Goal: Information Seeking & Learning: Learn about a topic

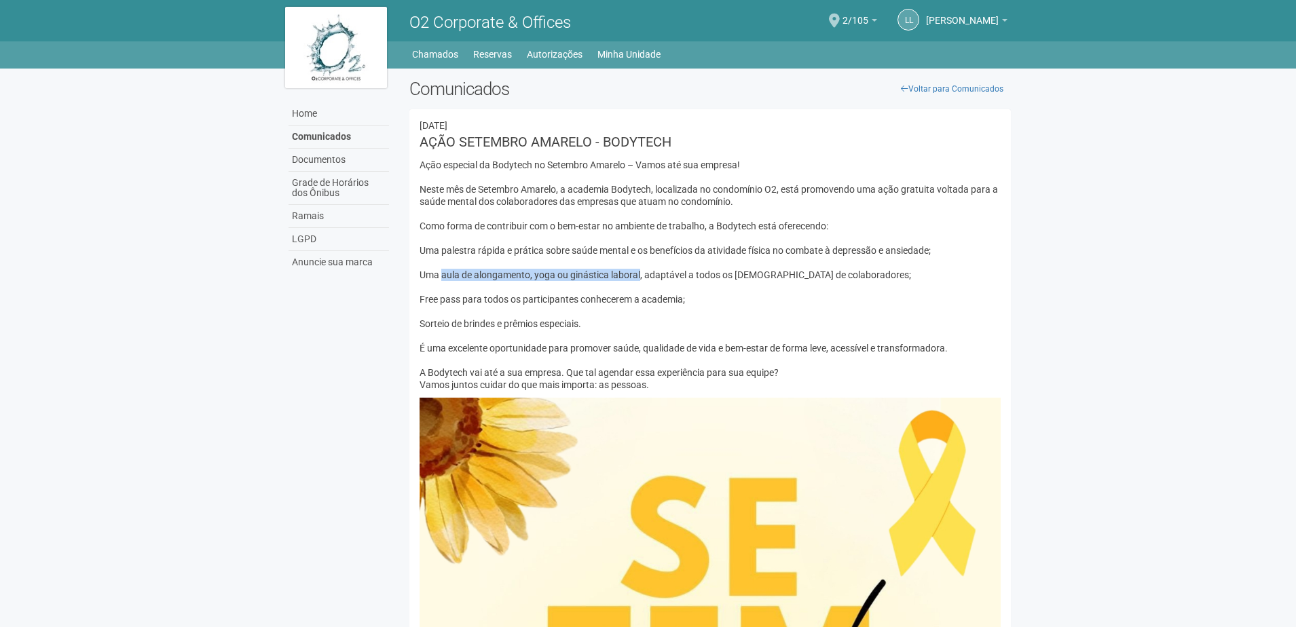
drag, startPoint x: 442, startPoint y: 276, endPoint x: 639, endPoint y: 278, distance: 196.9
click at [639, 278] on div "Ação especial da Bodytech no Setembro Amarelo – Vamos até sua empresa! Neste mê…" at bounding box center [711, 275] width 582 height 232
copy div "aula de alongamento, yoga ou ginástica laboral"
click at [1095, 318] on body "Aguarde... O2 Corporate & Offices LL [PERSON_NAME] [PERSON_NAME] [PERSON_NAME][…" at bounding box center [648, 313] width 1296 height 627
click at [904, 284] on div "Ação especial da Bodytech no Setembro Amarelo – Vamos até sua empresa! Neste mê…" at bounding box center [711, 275] width 582 height 232
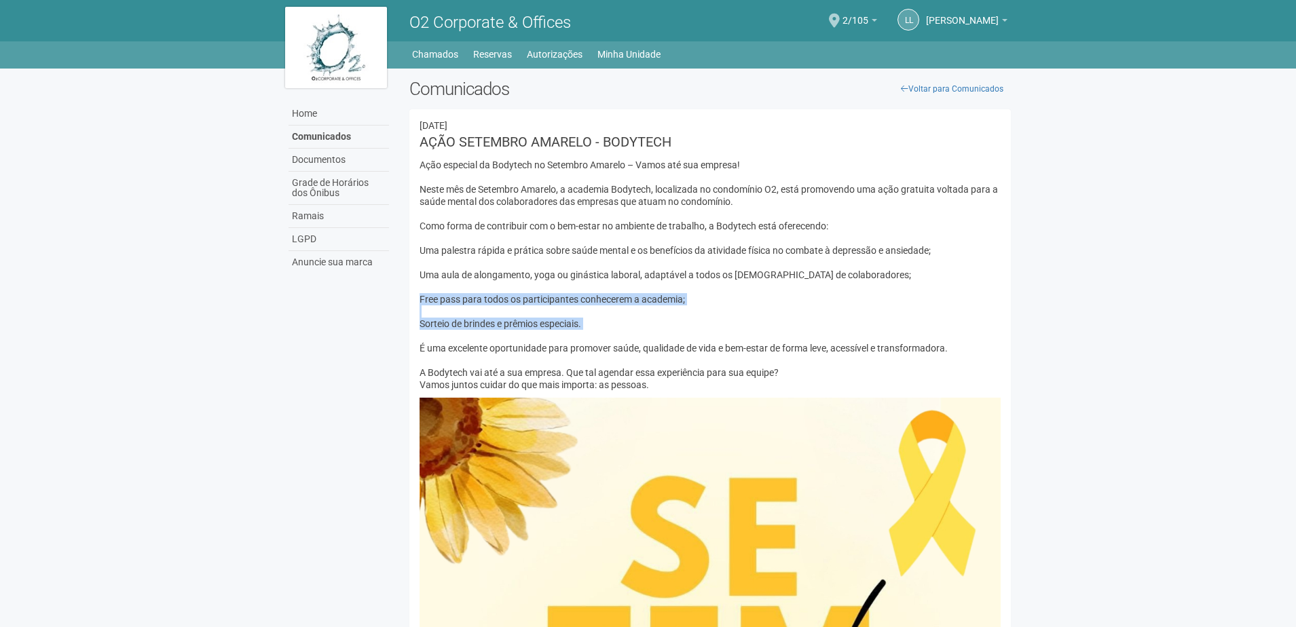
drag, startPoint x: 420, startPoint y: 299, endPoint x: 583, endPoint y: 332, distance: 165.5
click at [583, 332] on div "Ação especial da Bodytech no Setembro Amarelo – Vamos até sua empresa! Neste mê…" at bounding box center [711, 275] width 582 height 232
copy div "Free pass para todos os participantes conhecerem a academia; Sorteio de brindes…"
click at [746, 312] on div "Ação especial da Bodytech no Setembro Amarelo – Vamos até sua empresa! Neste mê…" at bounding box center [711, 275] width 582 height 232
click at [746, 311] on div "Ação especial da Bodytech no Setembro Amarelo – Vamos até sua empresa! Neste mê…" at bounding box center [711, 275] width 582 height 232
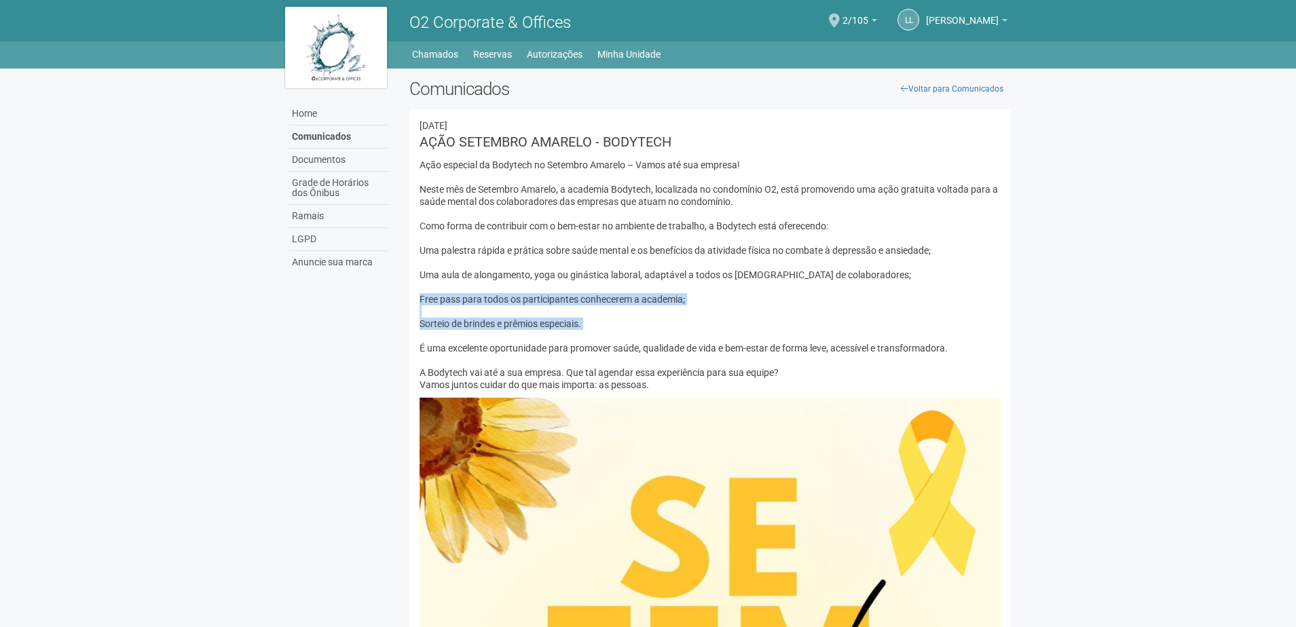
copy div "Free pass para todos os participantes conhecerem a academia; Sorteio de brindes…"
click at [1101, 346] on body "Aguarde... O2 Corporate & Offices LL [PERSON_NAME] [PERSON_NAME] [PERSON_NAME][…" at bounding box center [648, 313] width 1296 height 627
